Goal: Answer question/provide support: Answer question/provide support

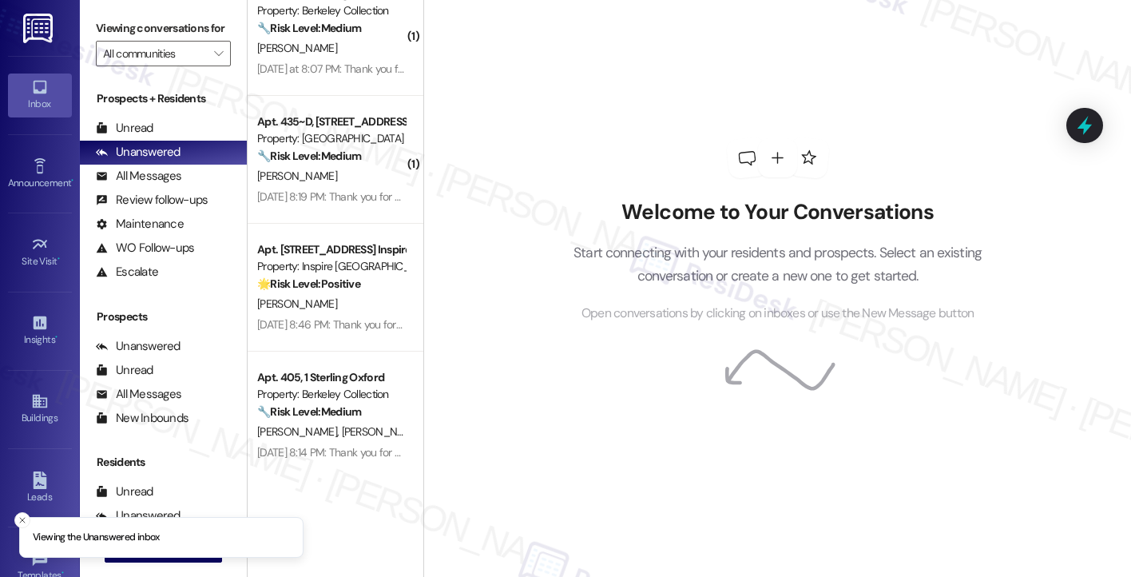
scroll to position [687, 0]
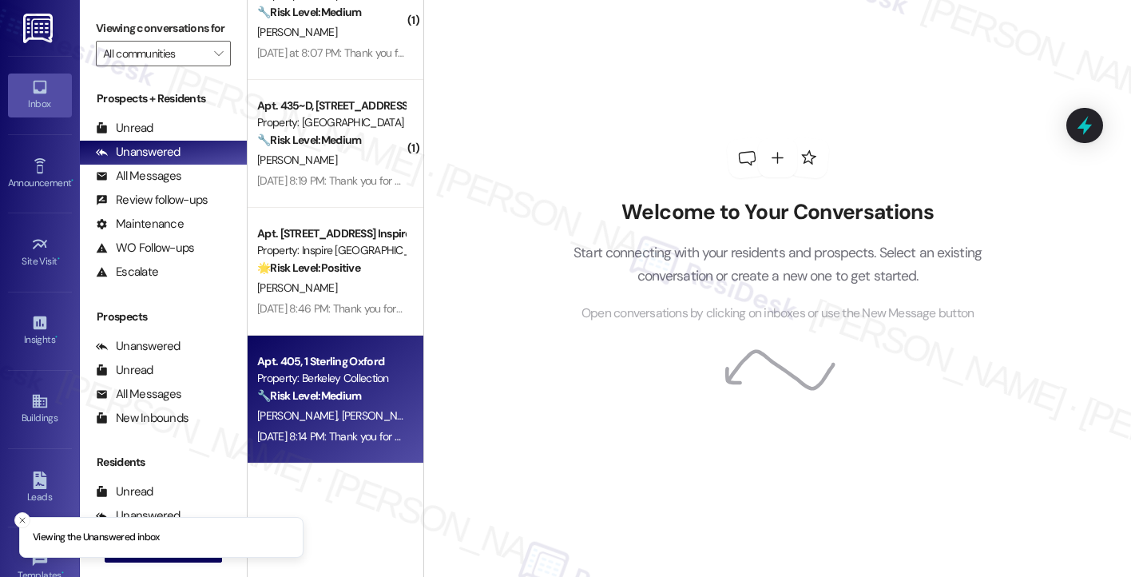
click at [323, 405] on div "Apt. 405, 1 Sterling Oxford Property: Berkeley Collection 🔧 Risk Level: Medium …" at bounding box center [331, 379] width 151 height 54
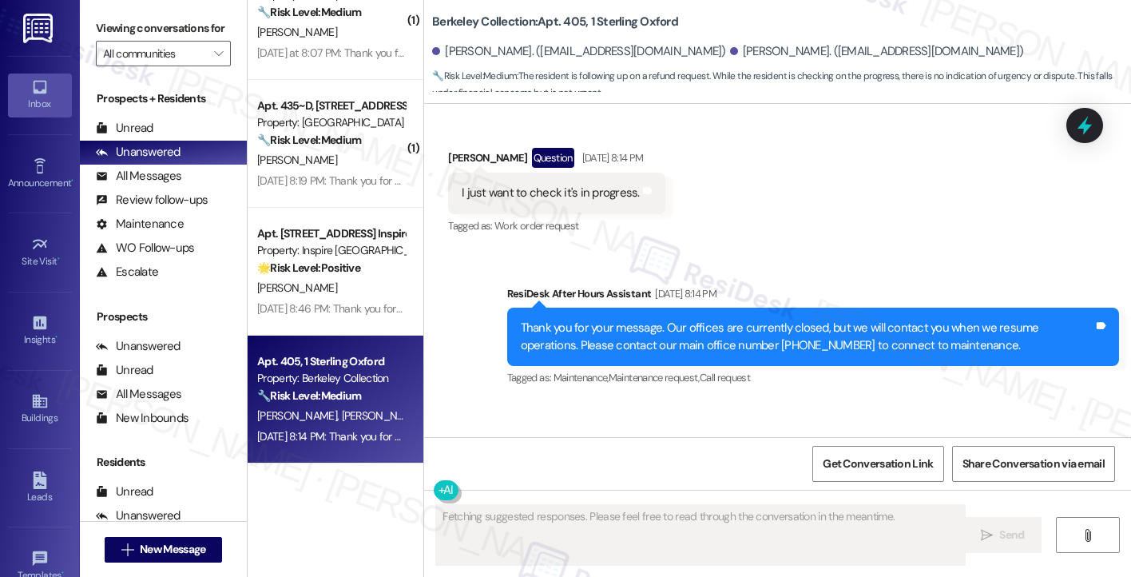
scroll to position [9479, 0]
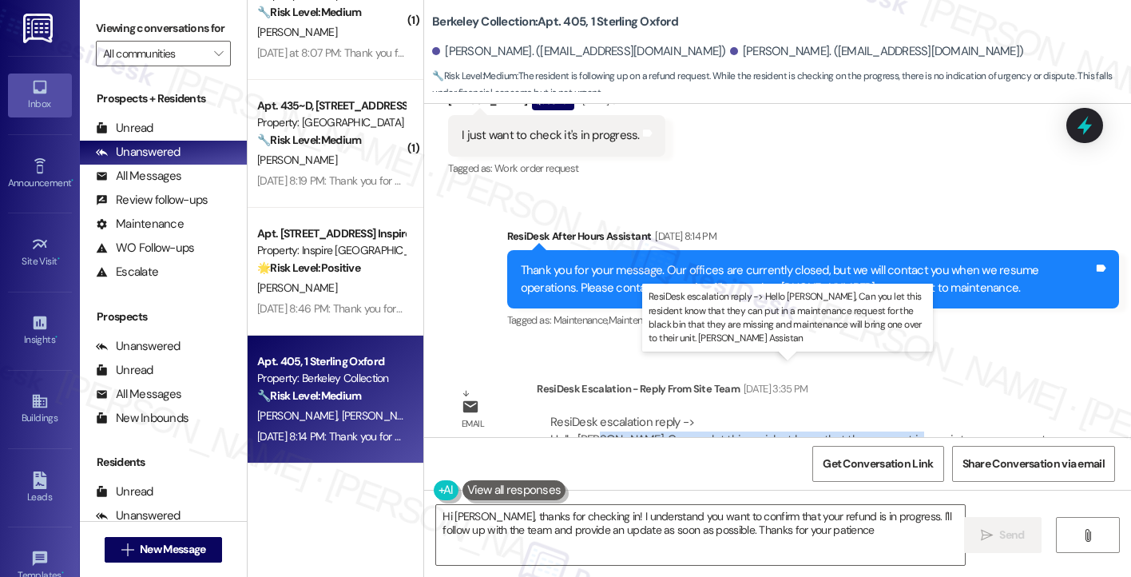
type textarea "Hi [PERSON_NAME], thanks for checking in! I understand you want to confirm that…"
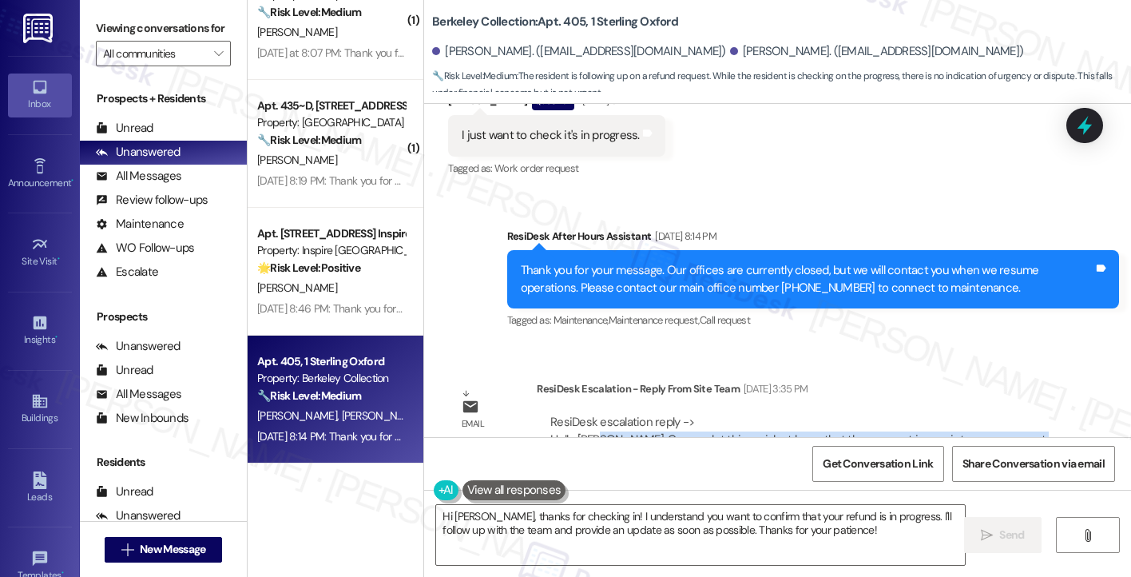
drag, startPoint x: 591, startPoint y: 391, endPoint x: 970, endPoint y: 399, distance: 378.8
click at [970, 414] on div "ResiDesk escalation reply -> Hello [PERSON_NAME], Can you let this resident kno…" at bounding box center [798, 447] width 496 height 67
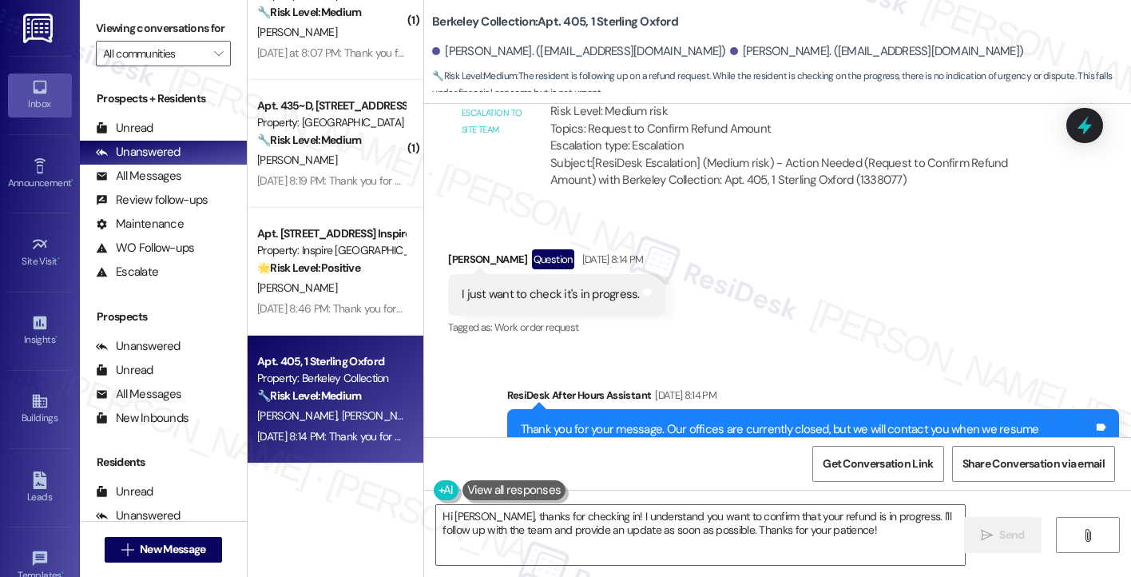
scroll to position [9319, 0]
click at [542, 287] on div "I just want to check it's in progress." at bounding box center [551, 295] width 178 height 17
click at [569, 521] on textarea "Hi [PERSON_NAME], thanks for checking in! I understand you want to confirm that…" at bounding box center [700, 535] width 529 height 60
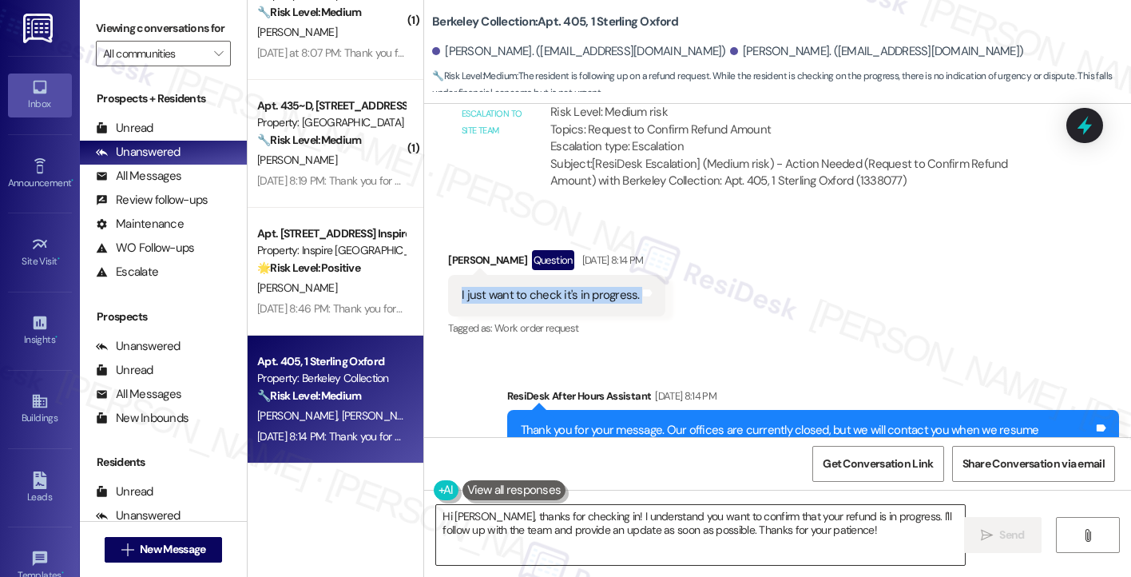
click at [569, 521] on textarea "Hi [PERSON_NAME], thanks for checking in! I understand you want to confirm that…" at bounding box center [700, 535] width 529 height 60
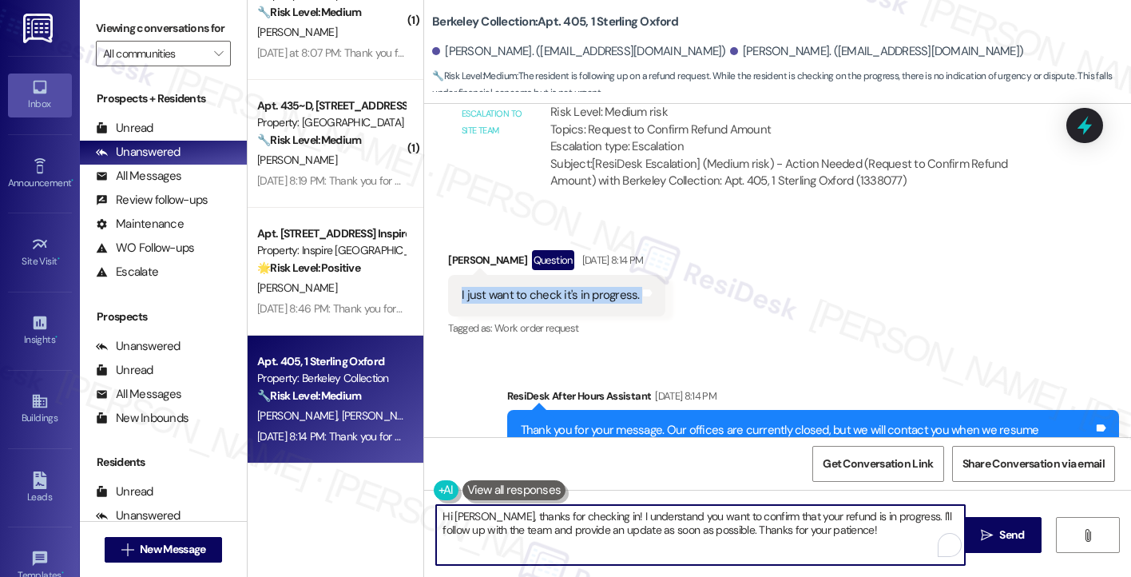
click at [569, 521] on textarea "Hi [PERSON_NAME], thanks for checking in! I understand you want to confirm that…" at bounding box center [700, 535] width 529 height 60
click at [722, 521] on textarea "Hi [PERSON_NAME], thanks for checking in! I understand you want to confirm that…" at bounding box center [700, 535] width 529 height 60
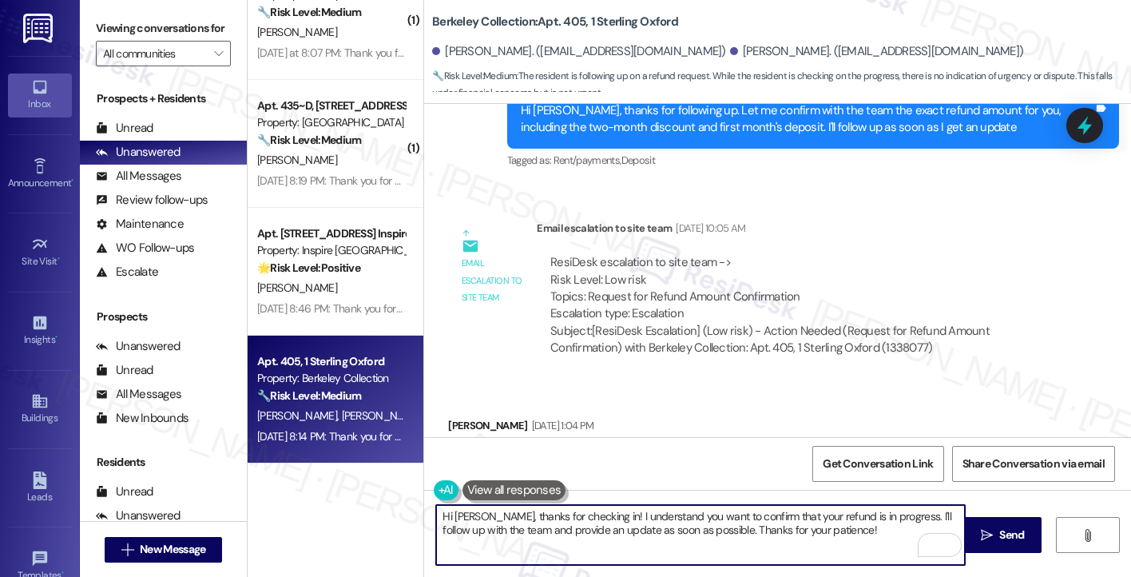
scroll to position [8360, 0]
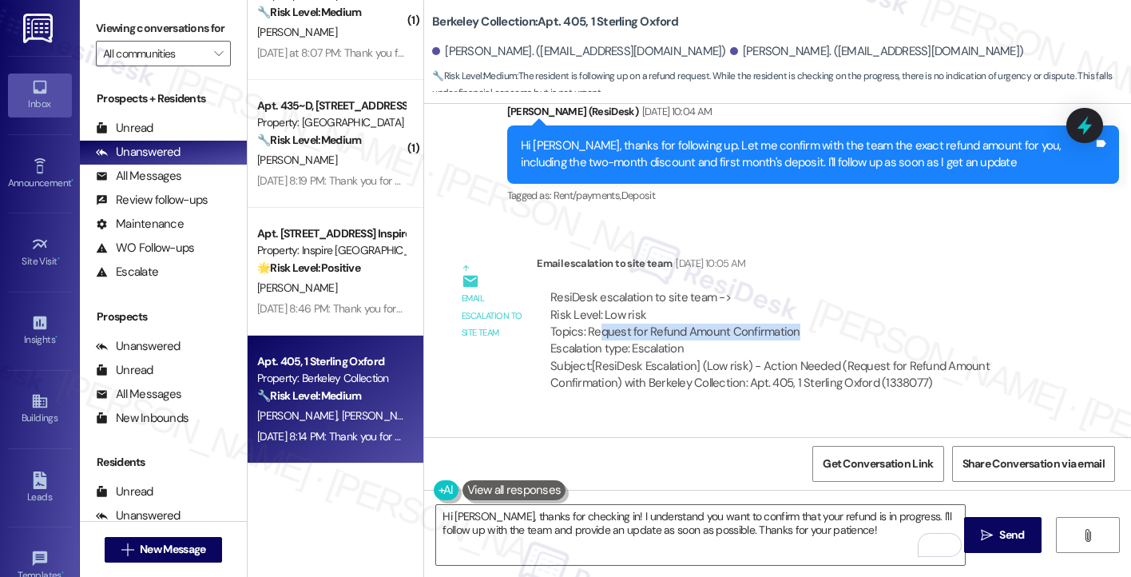
drag, startPoint x: 588, startPoint y: 280, endPoint x: 811, endPoint y: 286, distance: 223.0
click at [811, 289] on div "ResiDesk escalation to site team -> Risk Level: Low risk Topics: Request for Re…" at bounding box center [798, 323] width 496 height 69
click at [813, 289] on div "ResiDesk escalation to site team -> Risk Level: Low risk Topics: Request for Re…" at bounding box center [798, 323] width 496 height 69
drag, startPoint x: 821, startPoint y: 280, endPoint x: 642, endPoint y: 271, distance: 179.2
click at [641, 289] on div "ResiDesk escalation to site team -> Risk Level: Low risk Topics: Request for Re…" at bounding box center [798, 323] width 496 height 69
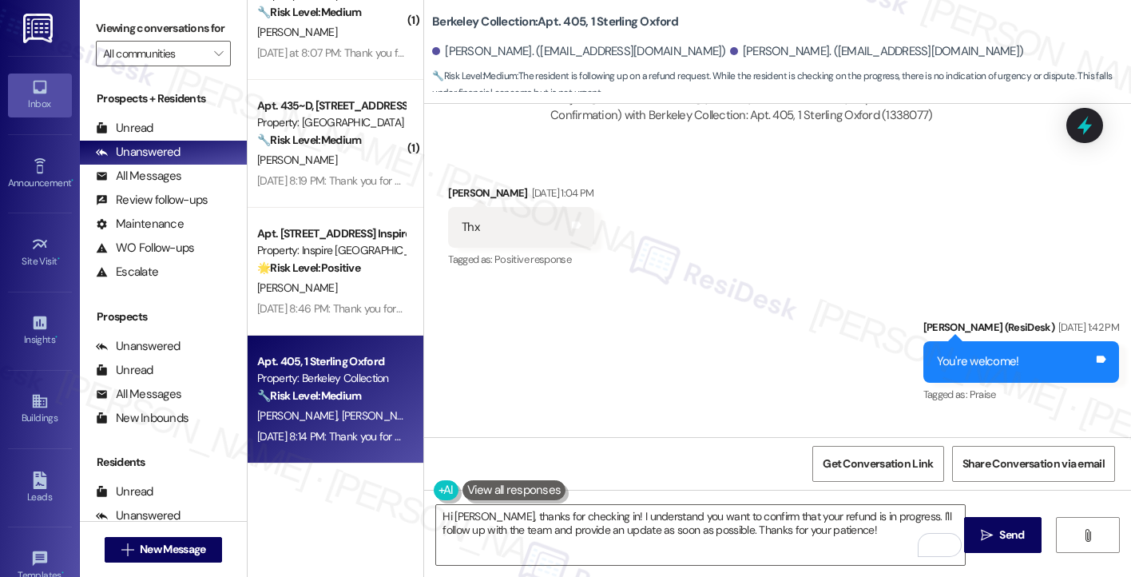
scroll to position [8840, 0]
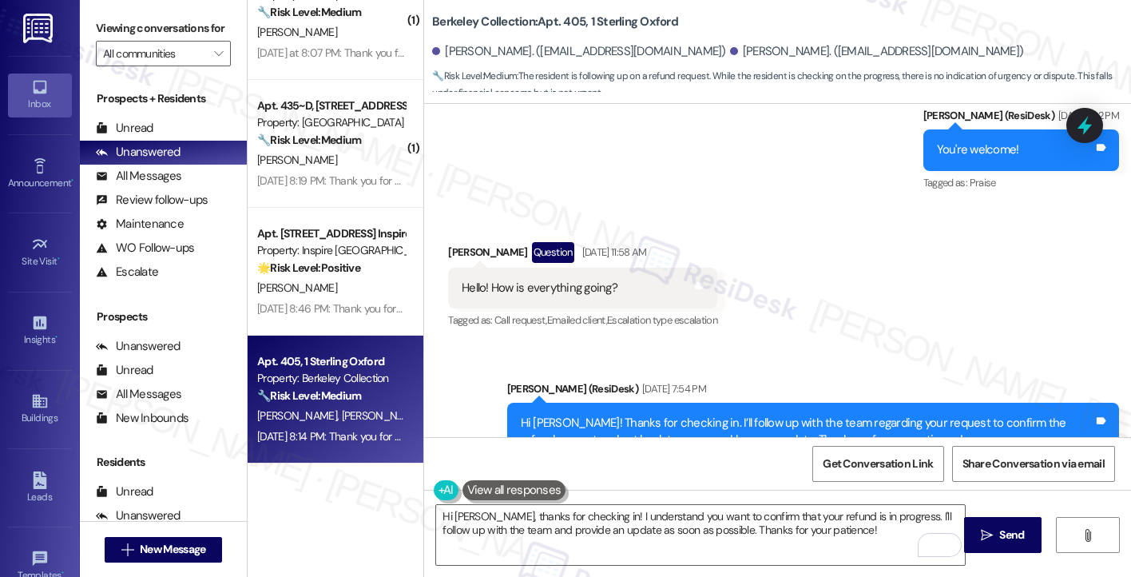
click at [628, 415] on div "Hi [PERSON_NAME]! Thanks for checking in. I’ll follow up with the team regardin…" at bounding box center [807, 432] width 573 height 34
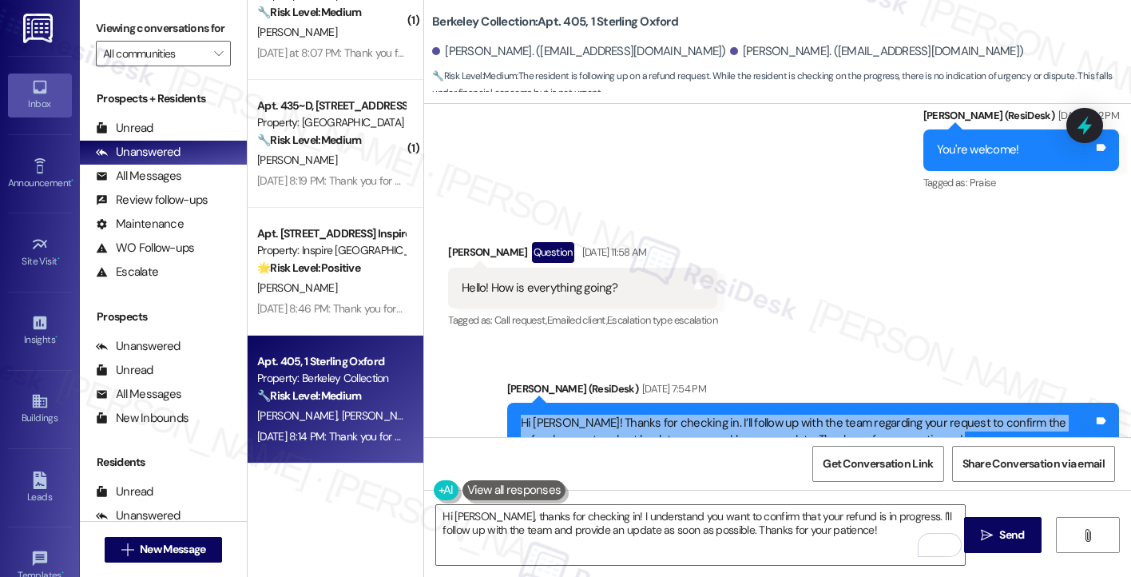
click at [628, 415] on div "Hi [PERSON_NAME]! Thanks for checking in. I’ll follow up with the team regardin…" at bounding box center [807, 432] width 573 height 34
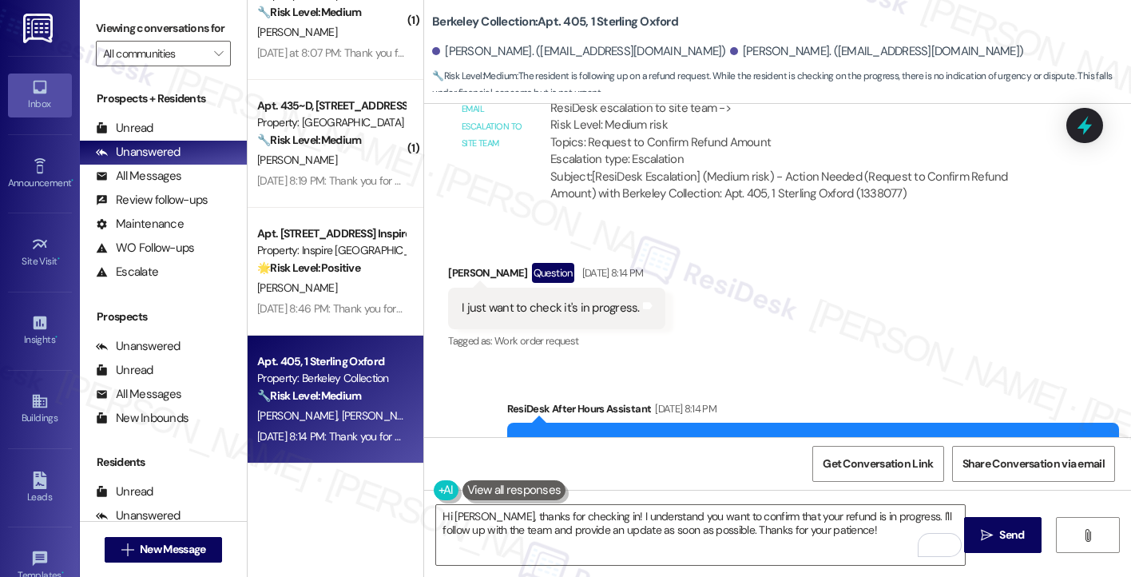
scroll to position [9479, 0]
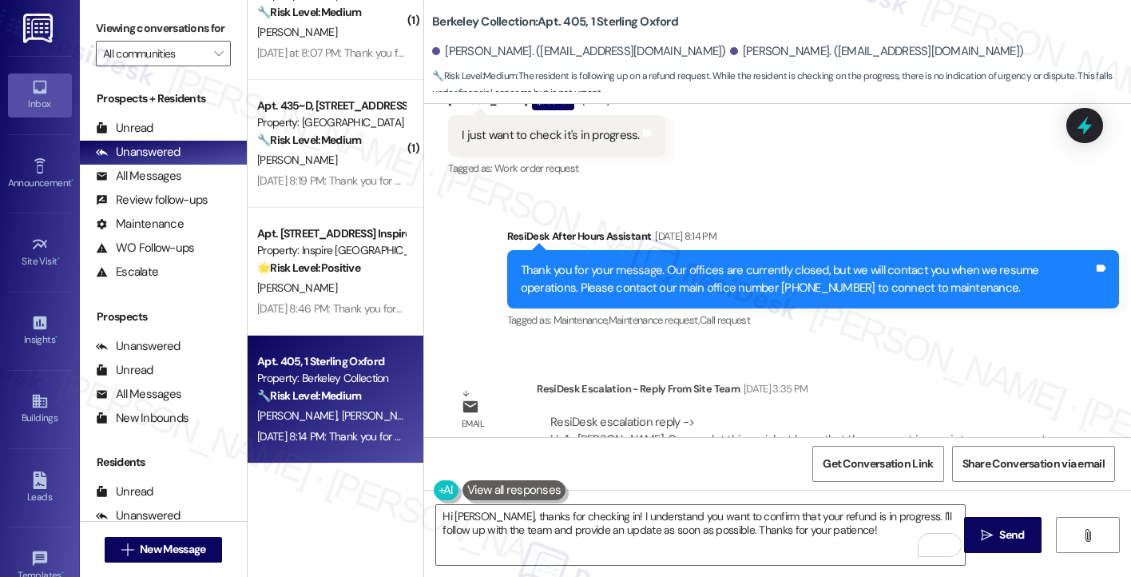
click at [604, 250] on div "Thank you for your message. Our offices are currently closed, but we will conta…" at bounding box center [813, 279] width 612 height 58
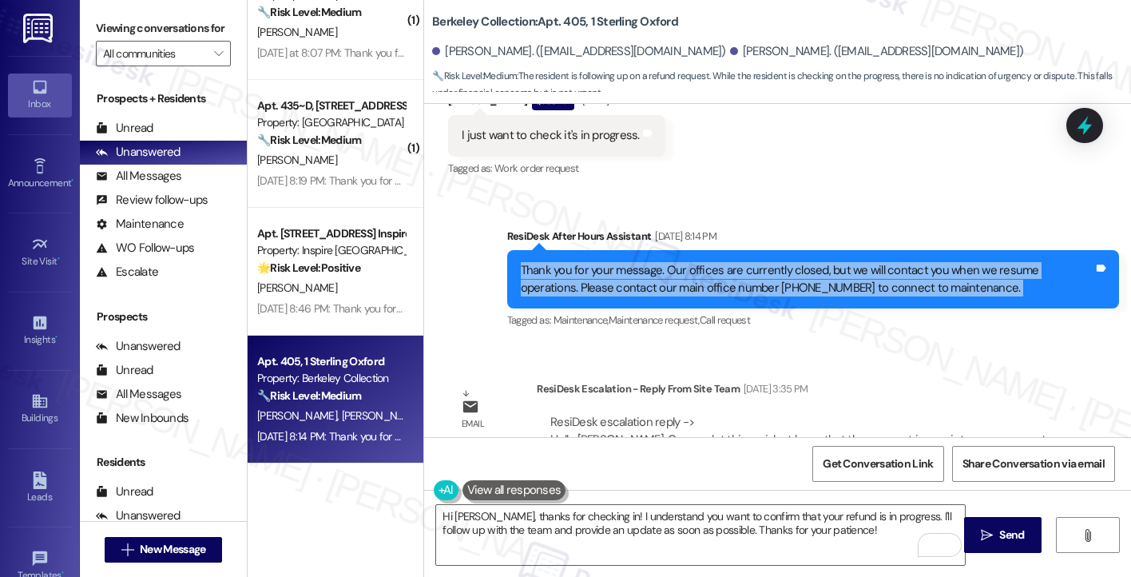
click at [604, 250] on div "Thank you for your message. Our offices are currently closed, but we will conta…" at bounding box center [813, 279] width 612 height 58
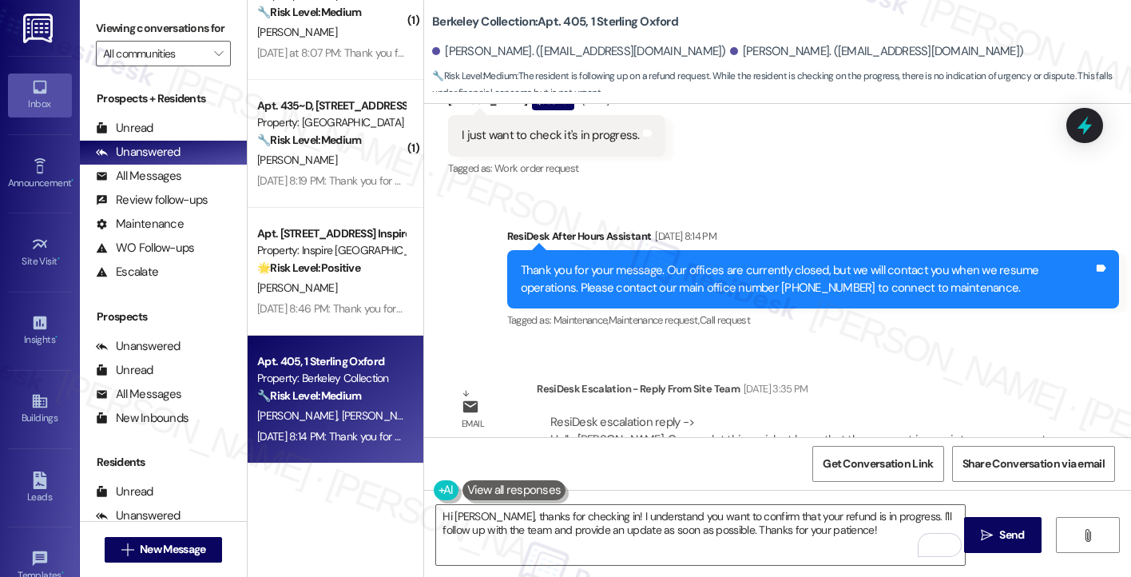
click at [687, 414] on div "ResiDesk escalation reply -> Hello [PERSON_NAME], Can you let this resident kno…" at bounding box center [798, 447] width 496 height 67
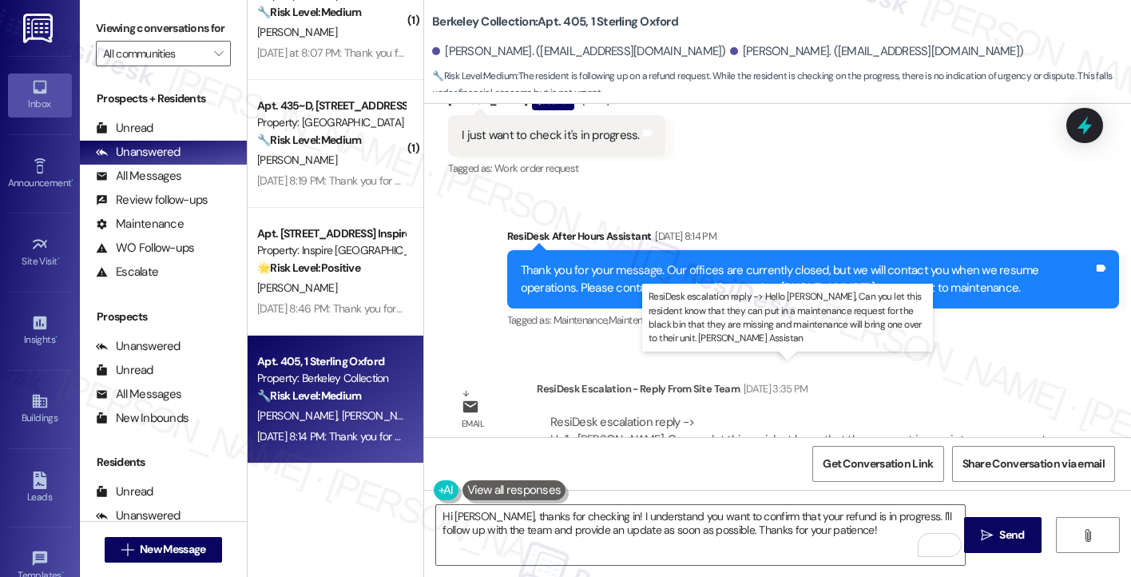
drag, startPoint x: 606, startPoint y: 400, endPoint x: 650, endPoint y: 399, distance: 44.0
click at [650, 414] on div "ResiDesk escalation reply -> Hello [PERSON_NAME], Can you let this resident kno…" at bounding box center [798, 447] width 496 height 67
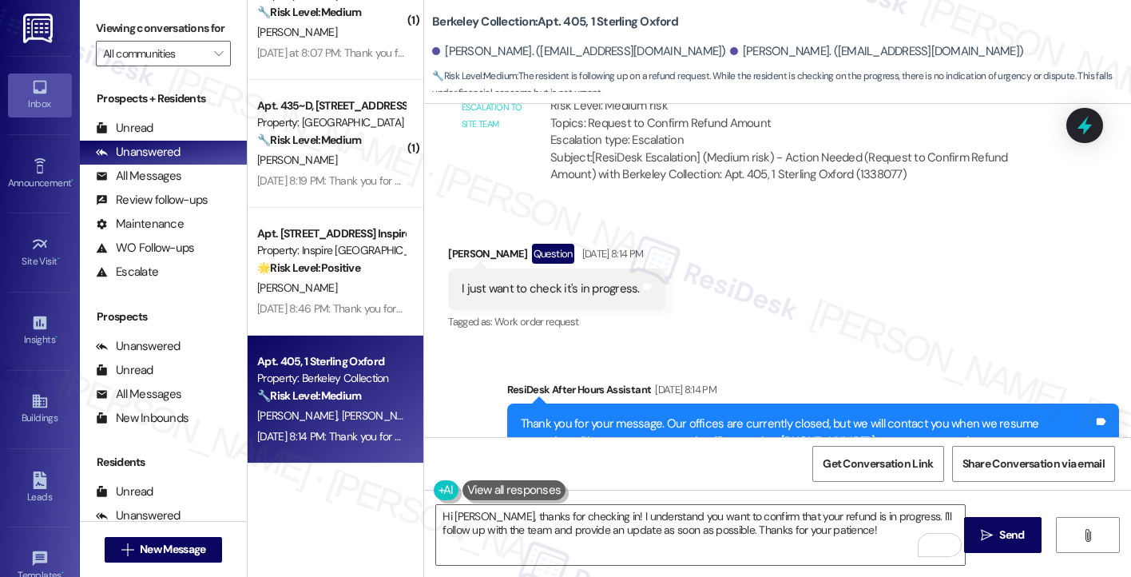
scroll to position [9319, 0]
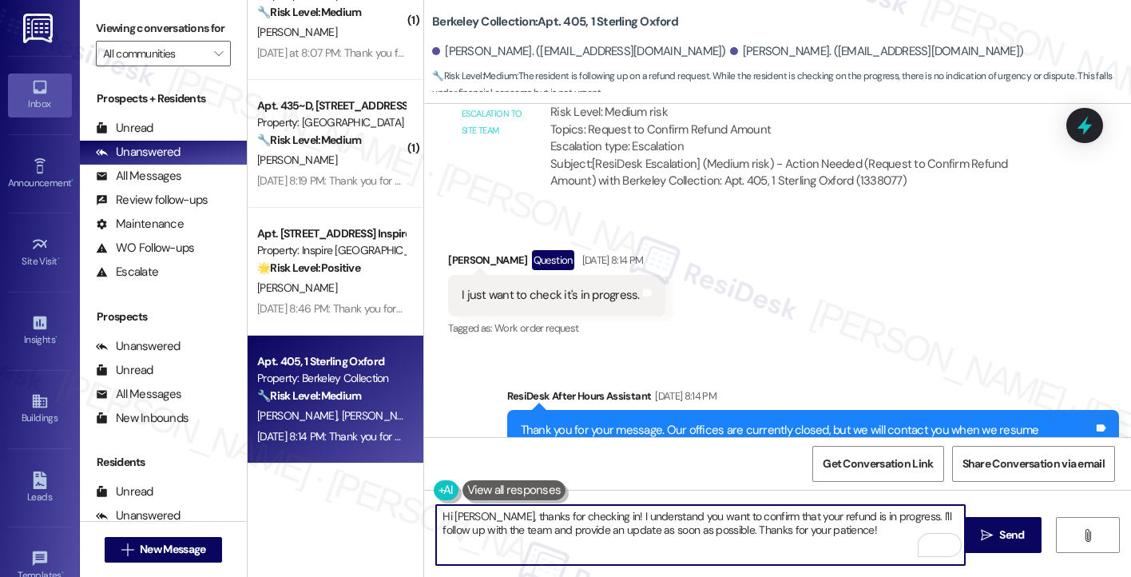
drag, startPoint x: 849, startPoint y: 527, endPoint x: 613, endPoint y: 528, distance: 236.5
click at [613, 528] on textarea "Hi [PERSON_NAME], thanks for checking in! I understand you want to confirm that…" at bounding box center [700, 535] width 529 height 60
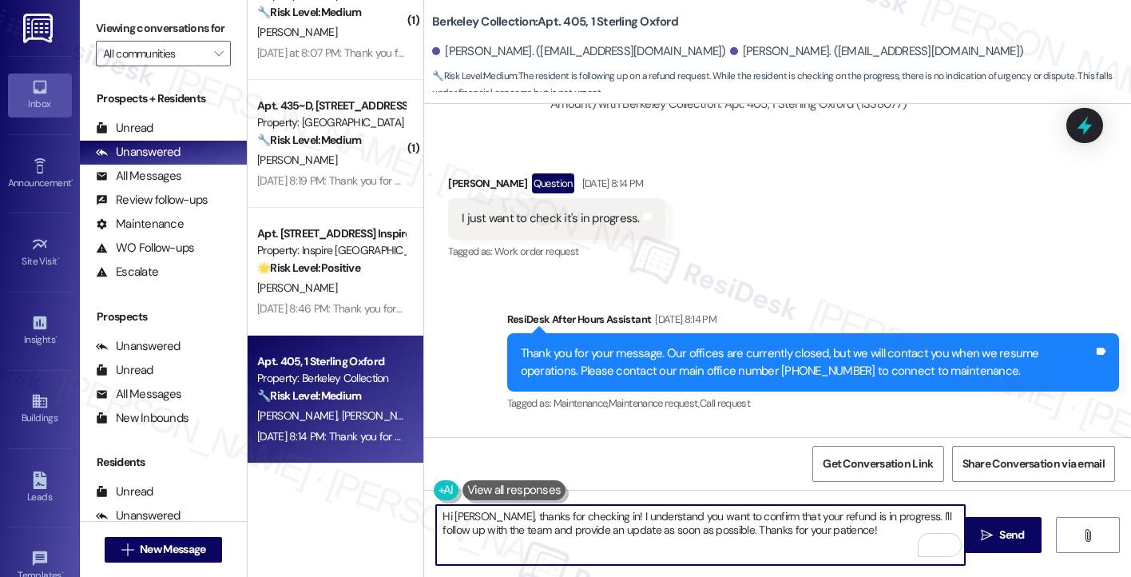
scroll to position [9479, 0]
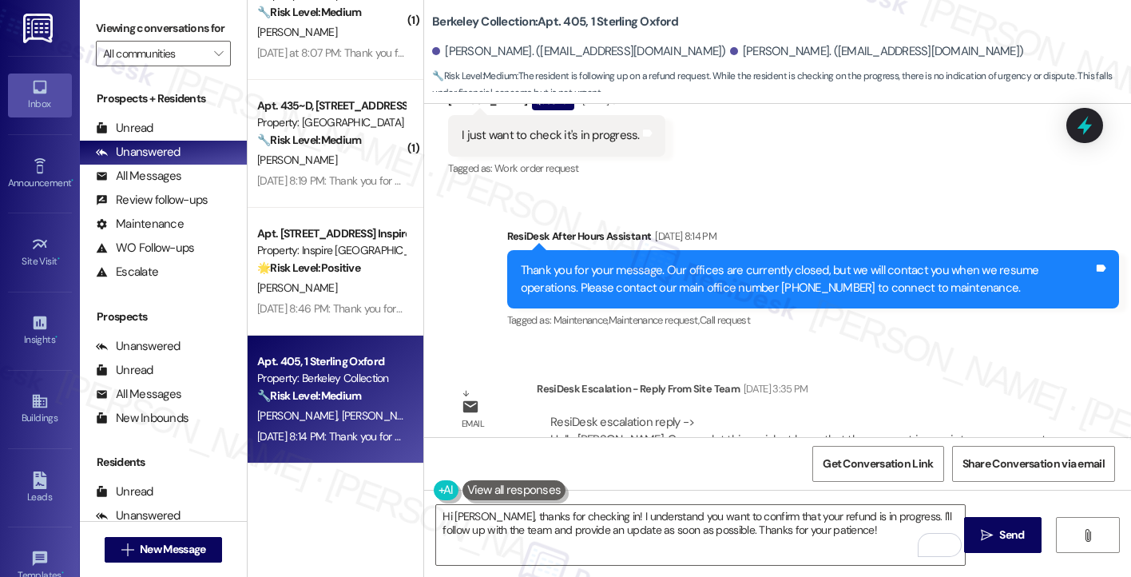
click at [689, 414] on div "ResiDesk escalation reply -> Hello [PERSON_NAME], Can you let this resident kno…" at bounding box center [798, 447] width 496 height 67
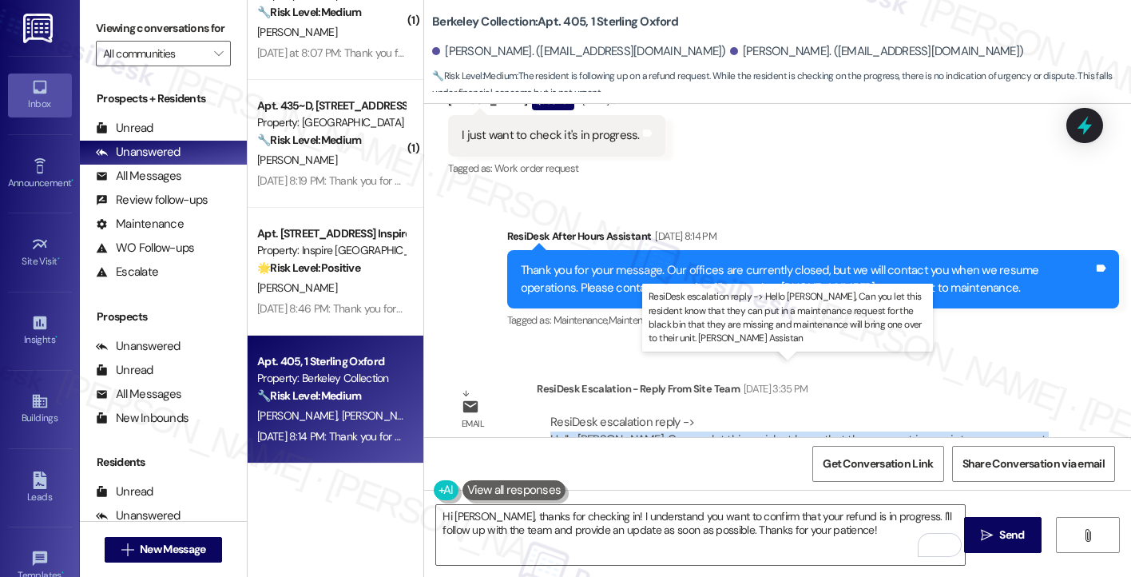
click at [689, 414] on div "ResiDesk escalation reply -> Hello [PERSON_NAME], Can you let this resident kno…" at bounding box center [798, 447] width 496 height 67
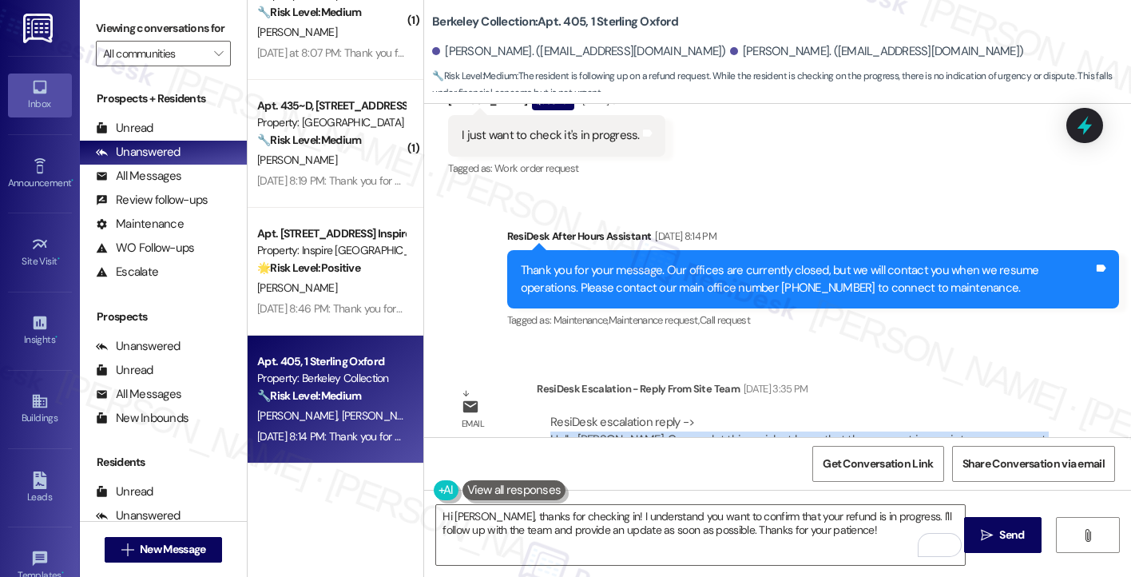
scroll to position [9319, 0]
